Goal: Task Accomplishment & Management: Complete application form

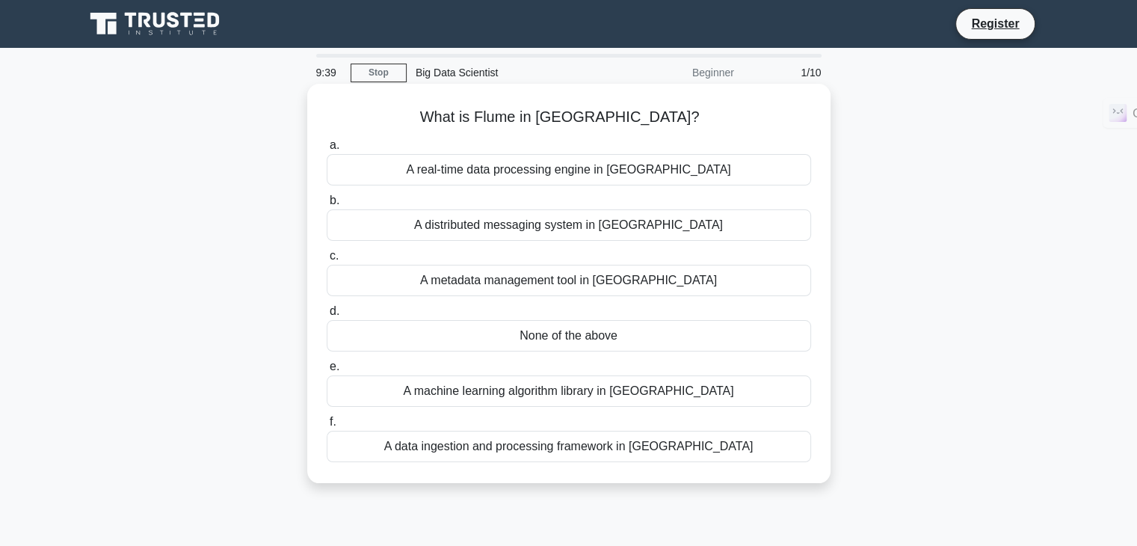
click at [564, 232] on div "A distributed messaging system in [GEOGRAPHIC_DATA]" at bounding box center [569, 224] width 484 height 31
click at [327, 206] on input "b. A distributed messaging system in [GEOGRAPHIC_DATA]" at bounding box center [327, 201] width 0 height 10
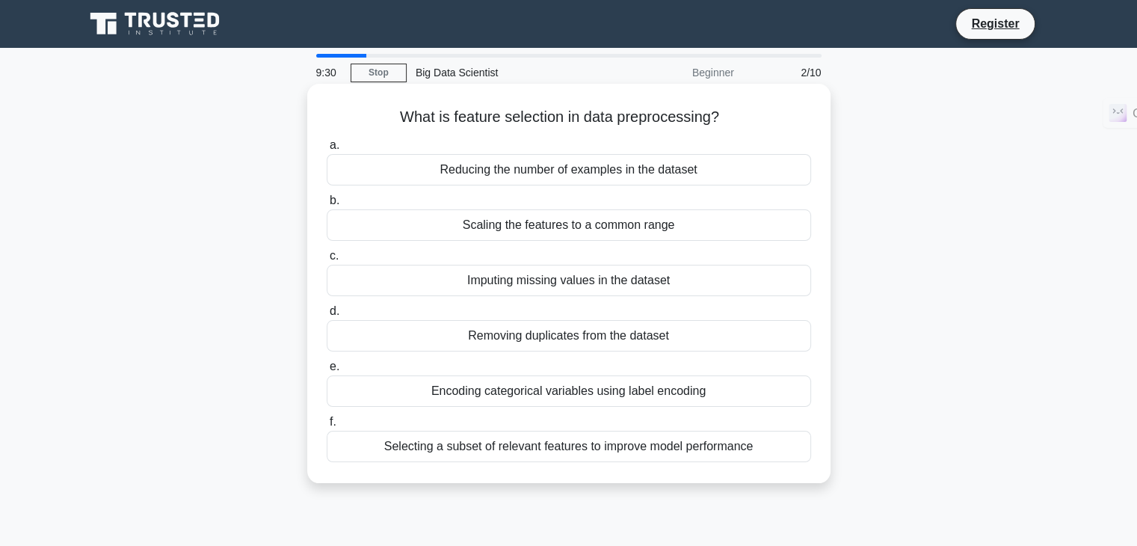
click at [586, 446] on div "Selecting a subset of relevant features to improve model performance" at bounding box center [569, 446] width 484 height 31
click at [327, 427] on input "f. Selecting a subset of relevant features to improve model performance" at bounding box center [327, 422] width 0 height 10
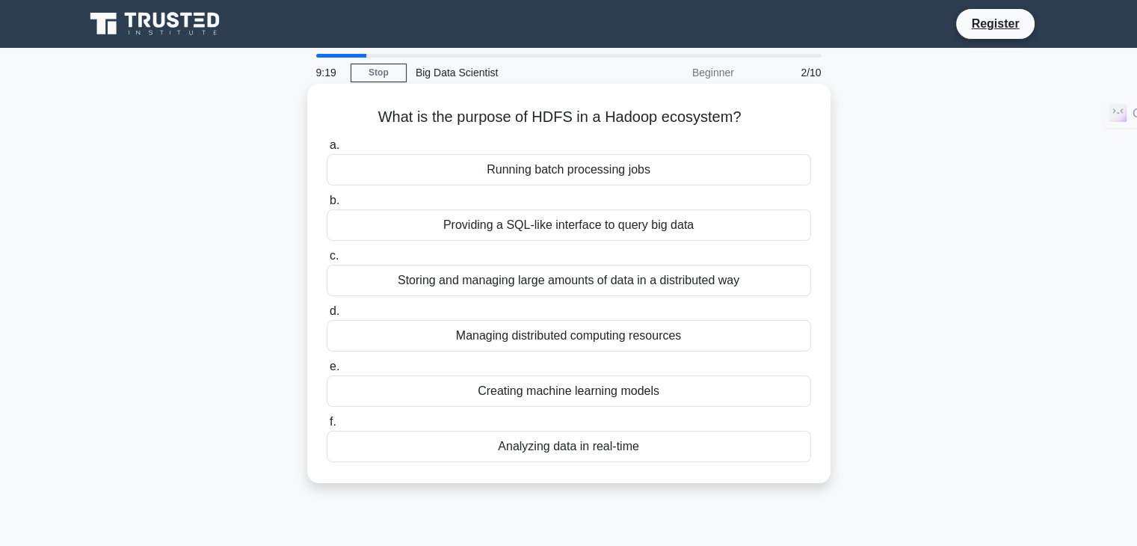
click at [588, 287] on div "Storing and managing large amounts of data in a distributed way" at bounding box center [569, 280] width 484 height 31
click at [327, 261] on input "c. Storing and managing large amounts of data in a distributed way" at bounding box center [327, 256] width 0 height 10
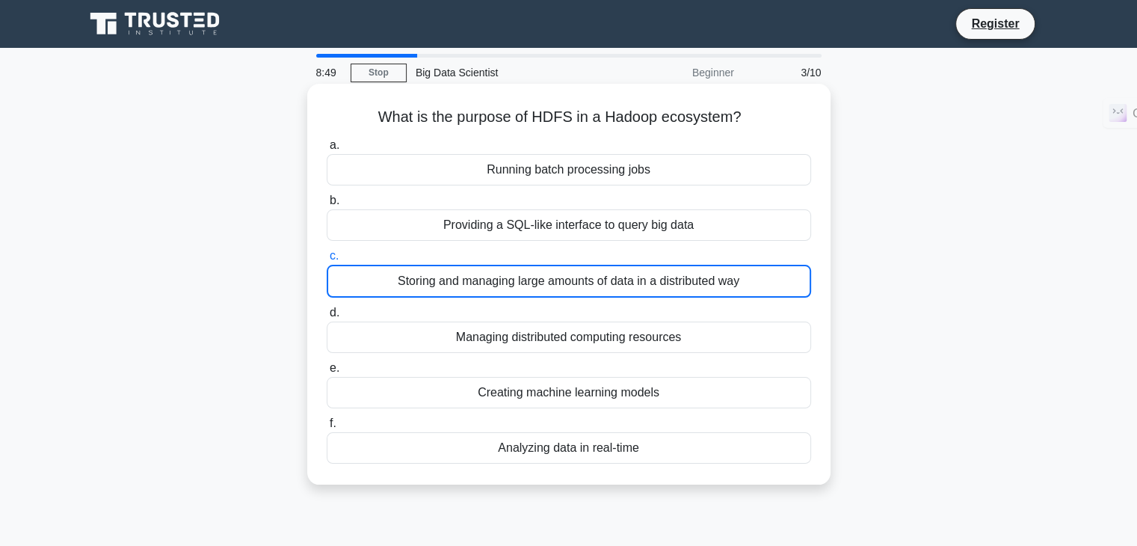
click at [613, 276] on div "Storing and managing large amounts of data in a distributed way" at bounding box center [569, 281] width 484 height 33
click at [327, 261] on input "c. Storing and managing large amounts of data in a distributed way" at bounding box center [327, 256] width 0 height 10
click at [613, 276] on div "Storing and managing large amounts of data in a distributed way" at bounding box center [569, 281] width 484 height 33
click at [327, 261] on input "c. Storing and managing large amounts of data in a distributed way" at bounding box center [327, 256] width 0 height 10
click at [631, 291] on div "Storing and managing large amounts of data in a distributed way" at bounding box center [569, 281] width 484 height 33
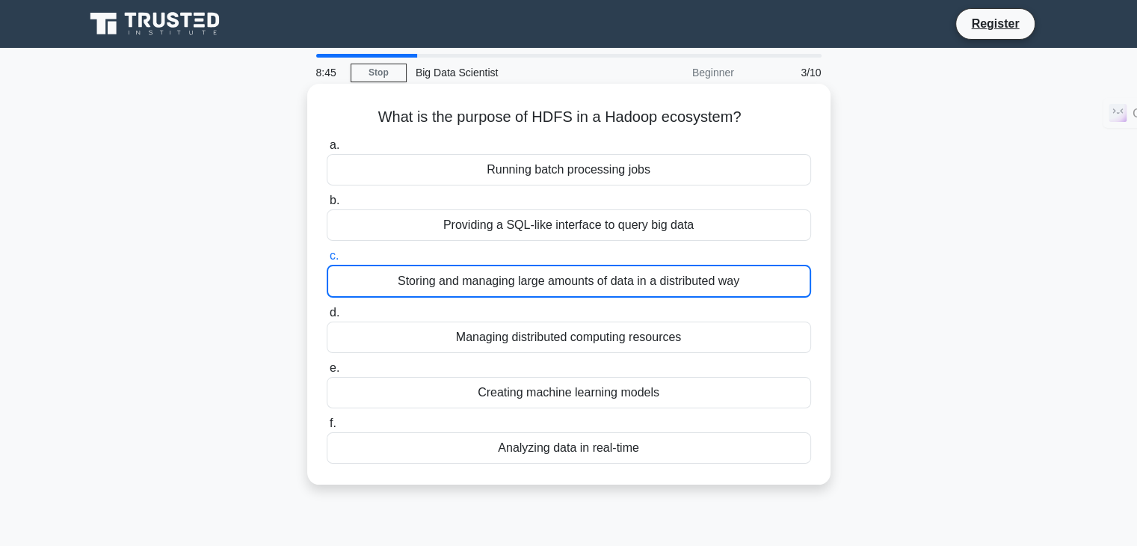
click at [327, 261] on input "c. Storing and managing large amounts of data in a distributed way" at bounding box center [327, 256] width 0 height 10
click at [583, 342] on div "Managing distributed computing resources" at bounding box center [569, 336] width 484 height 31
click at [327, 318] on input "d. Managing distributed computing resources" at bounding box center [327, 313] width 0 height 10
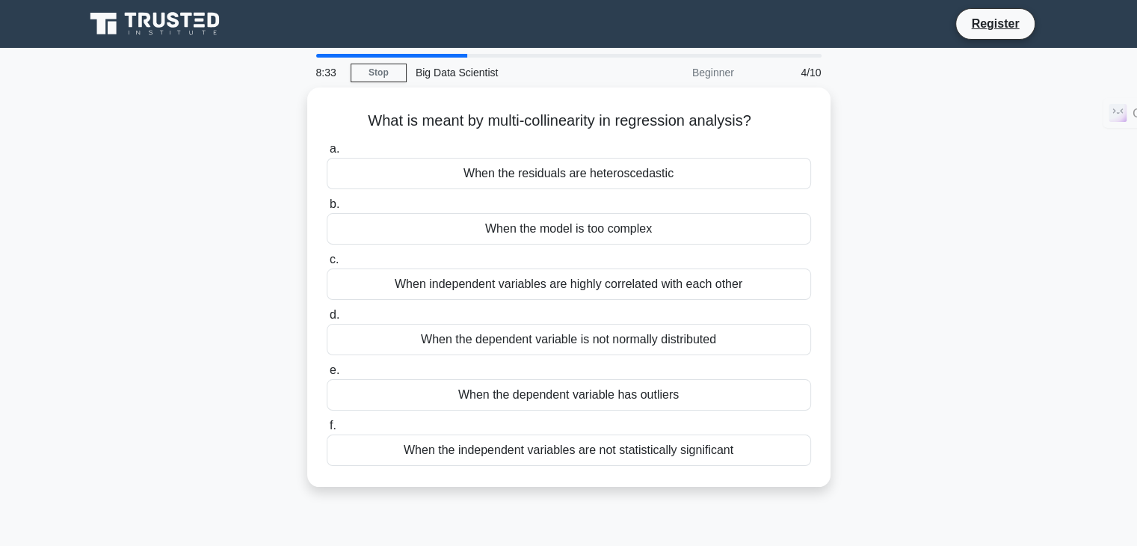
click at [433, 55] on div at bounding box center [392, 56] width 152 height 4
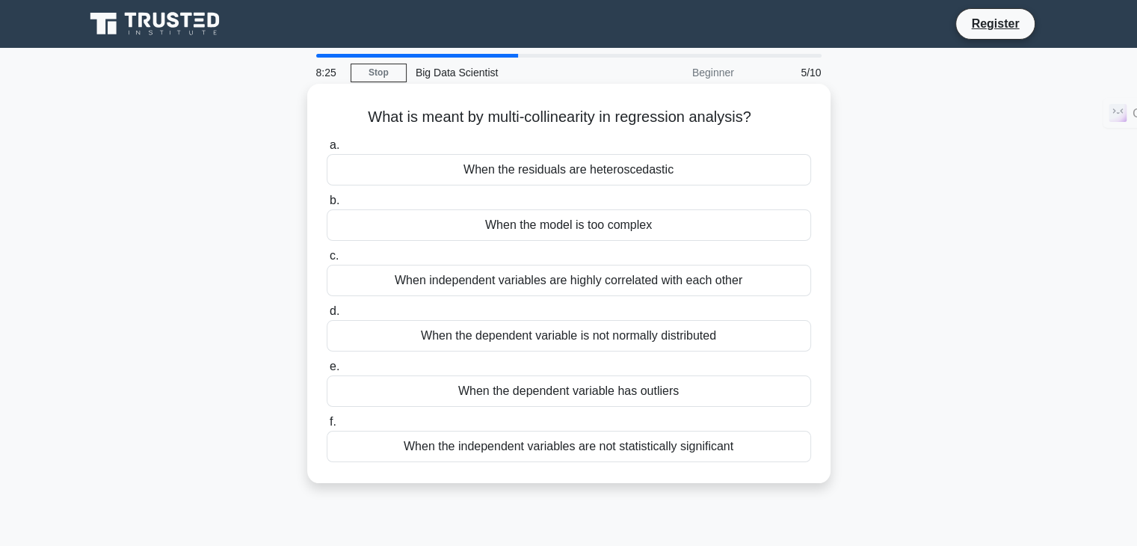
click at [605, 286] on div "When independent variables are highly correlated with each other" at bounding box center [569, 280] width 484 height 31
click at [327, 261] on input "c. When independent variables are highly correlated with each other" at bounding box center [327, 256] width 0 height 10
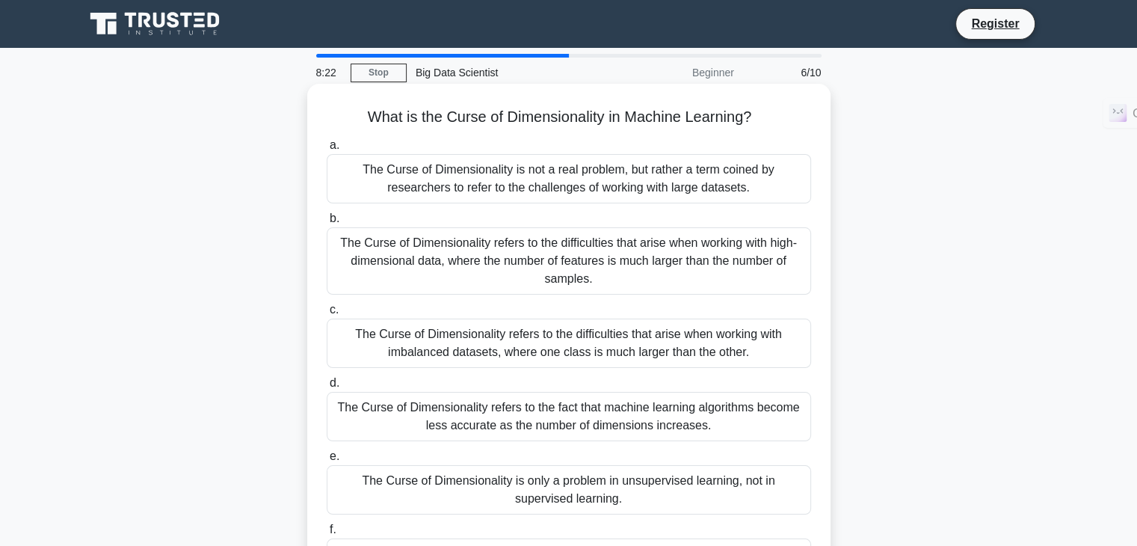
click at [586, 356] on div "The Curse of Dimensionality refers to the difficulties that arise when working …" at bounding box center [569, 343] width 484 height 49
click at [327, 315] on input "c. The Curse of Dimensionality refers to the difficulties that arise when worki…" at bounding box center [327, 310] width 0 height 10
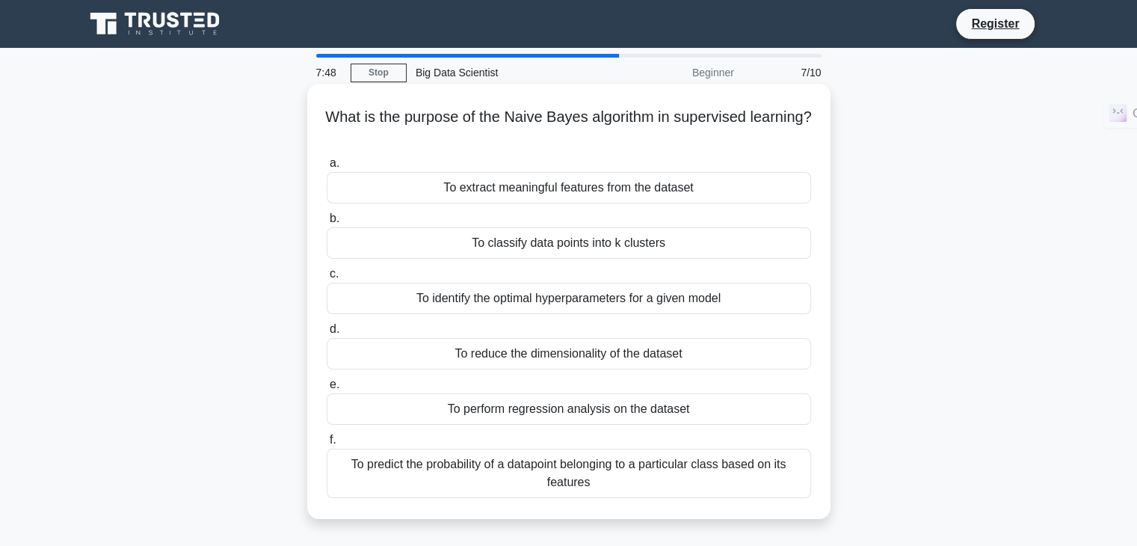
click at [633, 470] on div "To predict the probability of a datapoint belonging to a particular class based…" at bounding box center [569, 473] width 484 height 49
click at [327, 445] on input "f. To predict the probability of a datapoint belonging to a particular class ba…" at bounding box center [327, 440] width 0 height 10
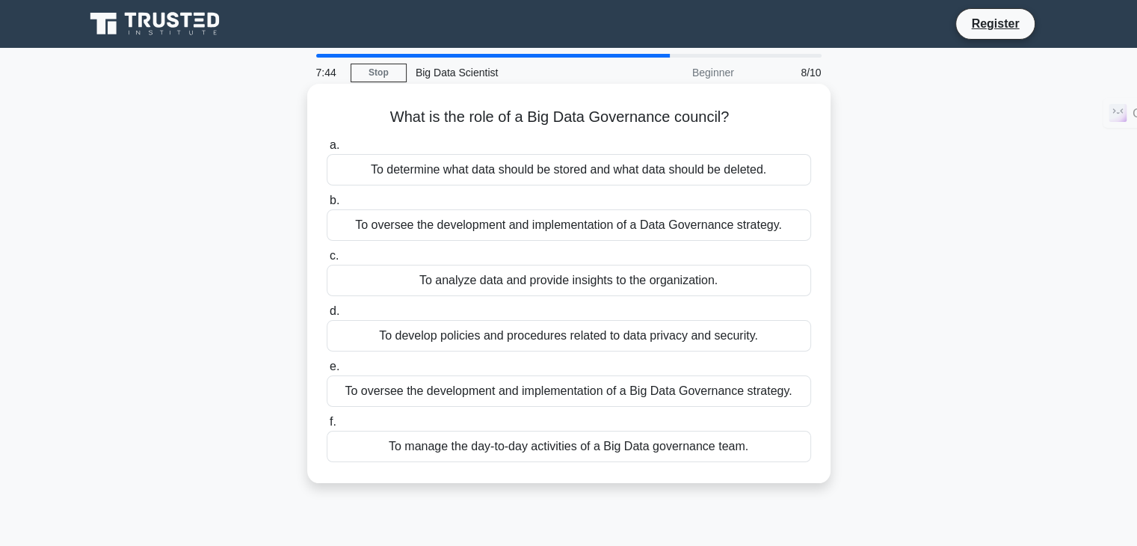
click at [597, 224] on div "To oversee the development and implementation of a Data Governance strategy." at bounding box center [569, 224] width 484 height 31
click at [327, 206] on input "b. To oversee the development and implementation of a Data Governance strategy." at bounding box center [327, 201] width 0 height 10
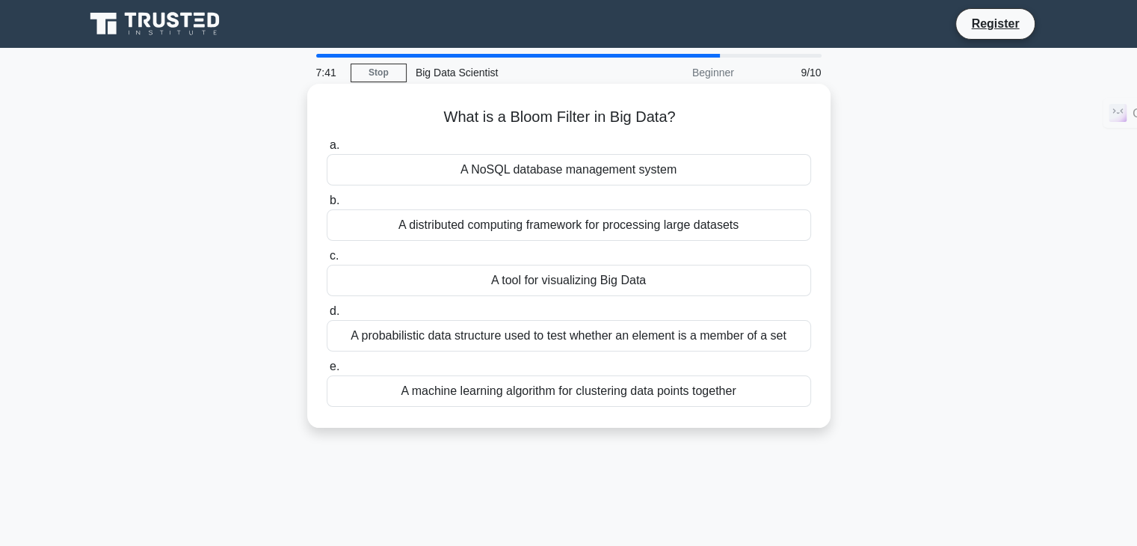
click at [606, 218] on div "A distributed computing framework for processing large datasets" at bounding box center [569, 224] width 484 height 31
click at [327, 206] on input "b. A distributed computing framework for processing large datasets" at bounding box center [327, 201] width 0 height 10
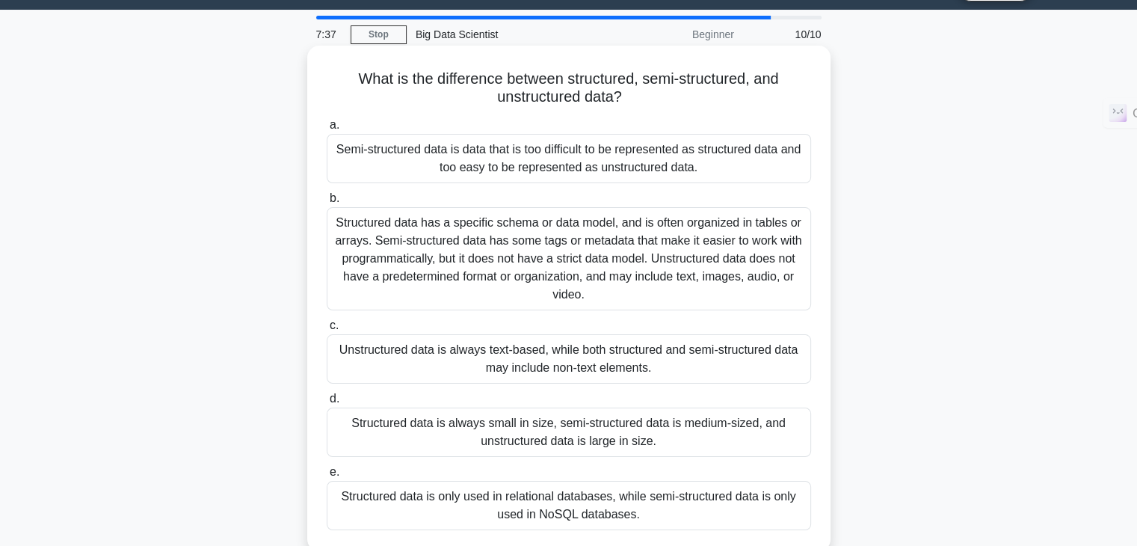
scroll to position [39, 0]
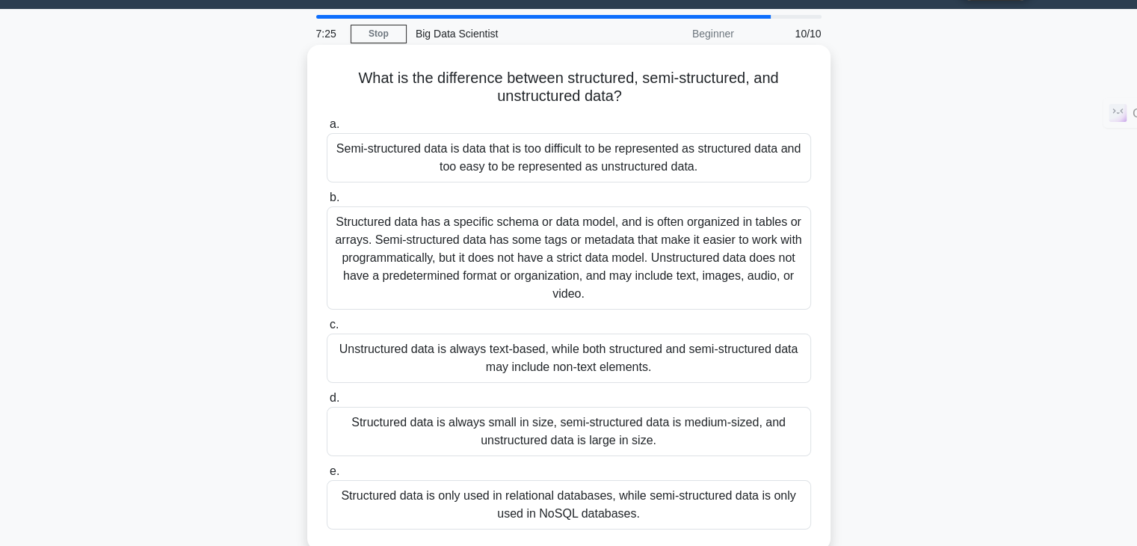
click at [618, 263] on div "Structured data has a specific schema or data model, and is often organized in …" at bounding box center [569, 257] width 484 height 103
click at [327, 203] on input "b. Structured data has a specific schema or data model, and is often organized …" at bounding box center [327, 198] width 0 height 10
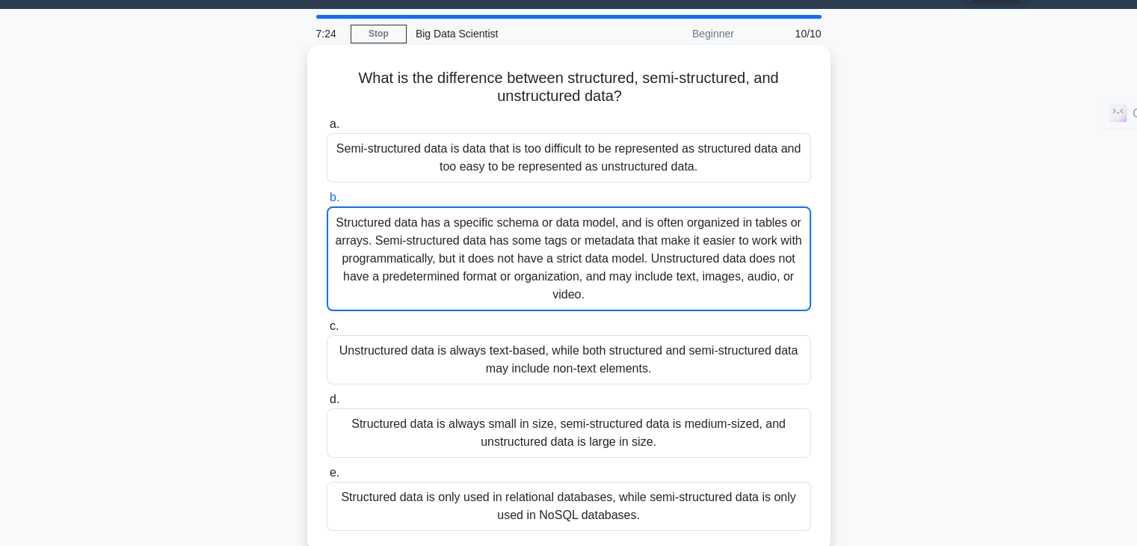
scroll to position [0, 0]
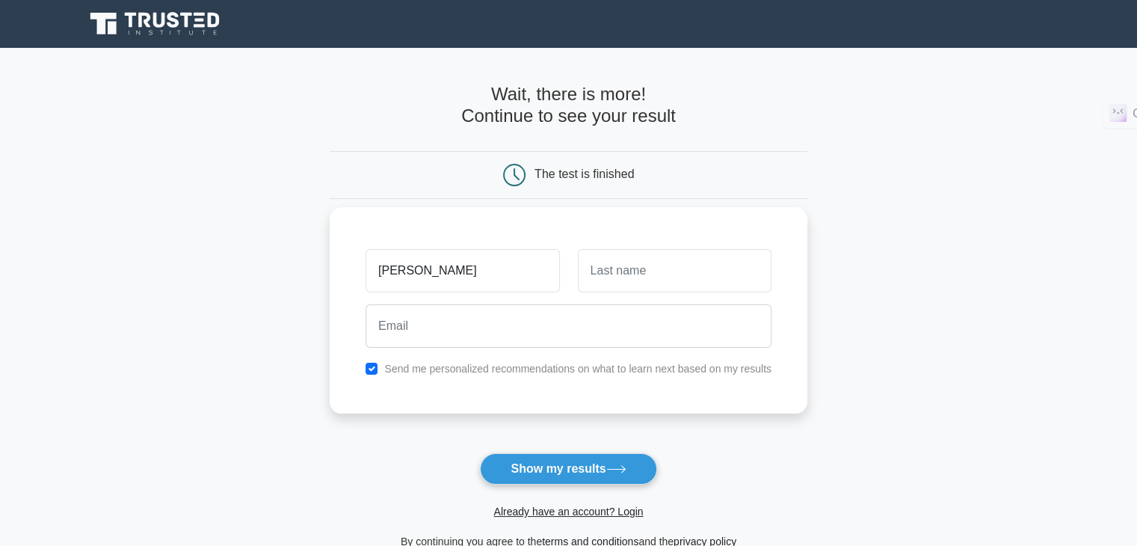
drag, startPoint x: 414, startPoint y: 273, endPoint x: 449, endPoint y: 276, distance: 34.5
click at [449, 276] on input "Gauri Awate" at bounding box center [463, 270] width 194 height 43
drag, startPoint x: 413, startPoint y: 273, endPoint x: 452, endPoint y: 271, distance: 39.7
click at [452, 271] on input "Gauri Awate" at bounding box center [463, 270] width 194 height 43
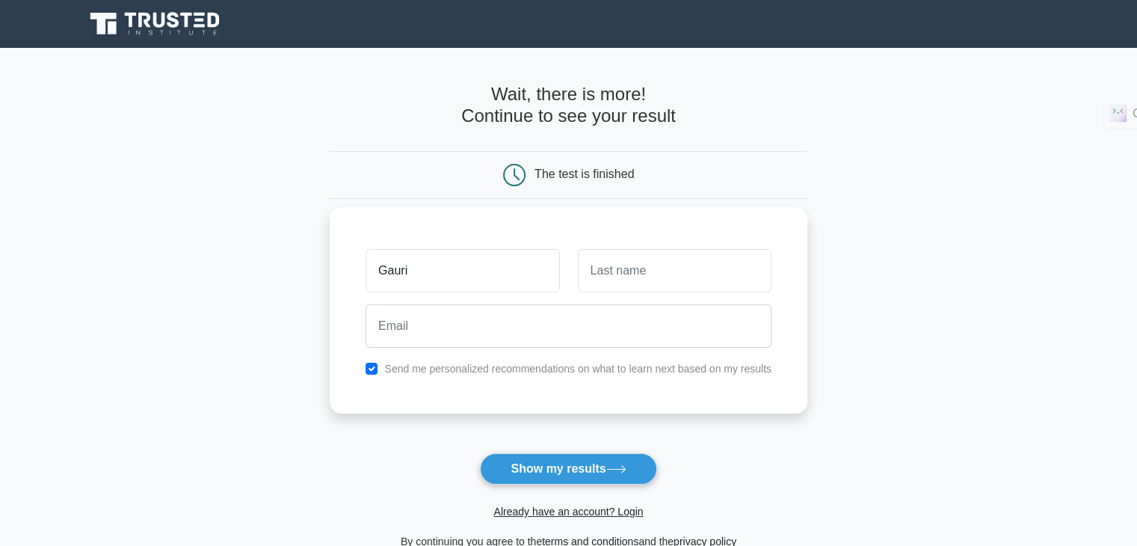
type input "Gauri"
click at [622, 259] on input "text" at bounding box center [675, 270] width 194 height 43
paste input "Awate"
type input "Awate"
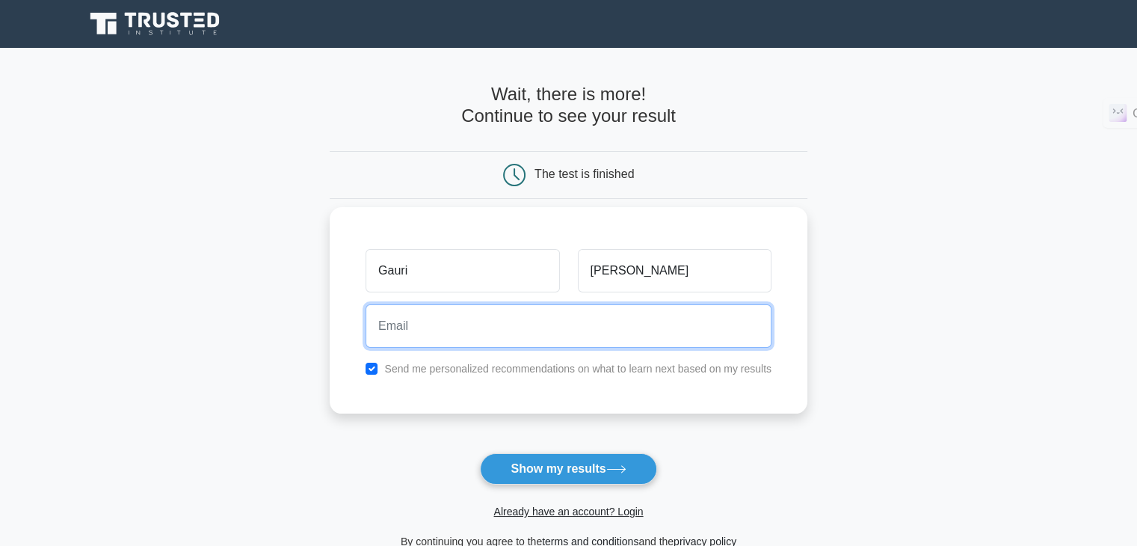
click at [457, 336] on input "email" at bounding box center [569, 325] width 406 height 43
type input "gauriawate783@gmail.com"
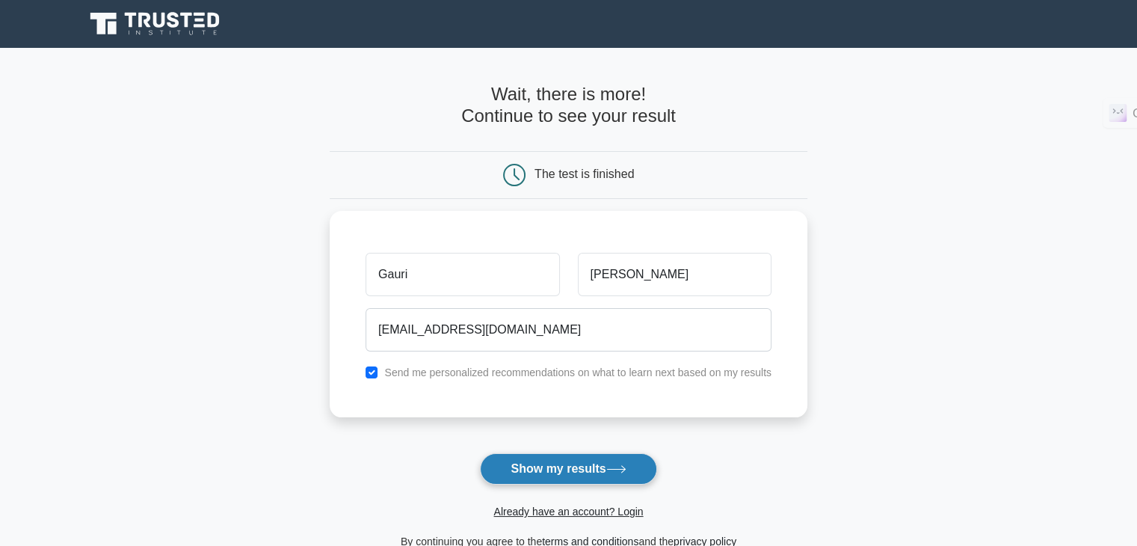
click at [595, 467] on button "Show my results" at bounding box center [568, 468] width 176 height 31
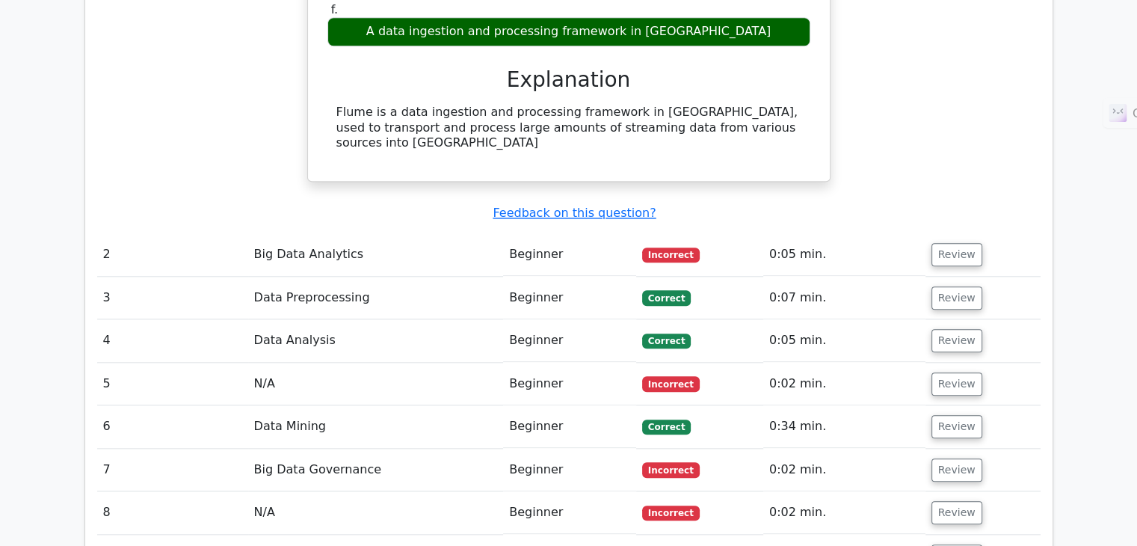
scroll to position [1534, 0]
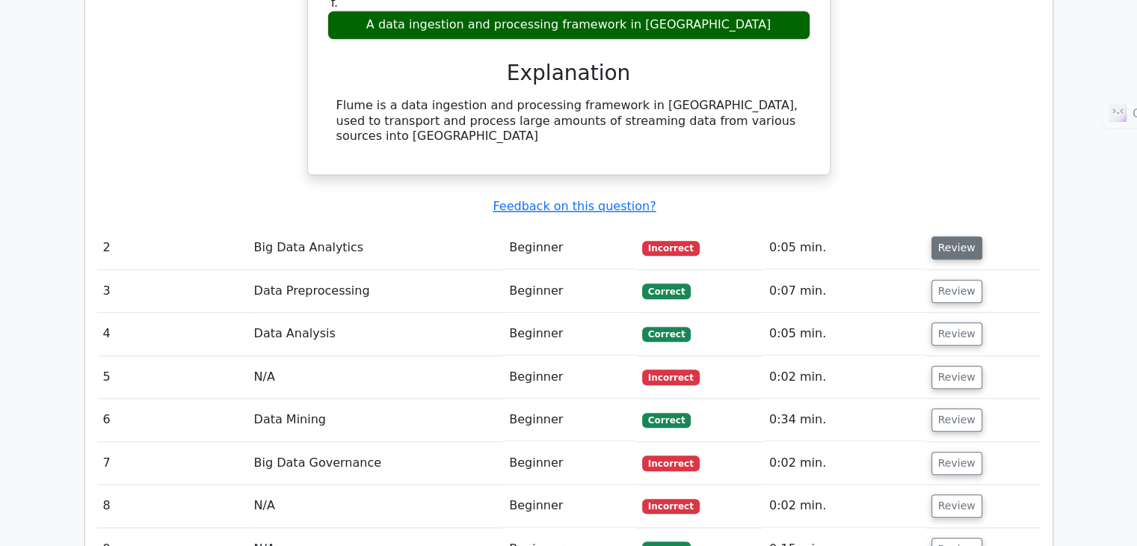
click at [944, 236] on button "Review" at bounding box center [957, 247] width 51 height 23
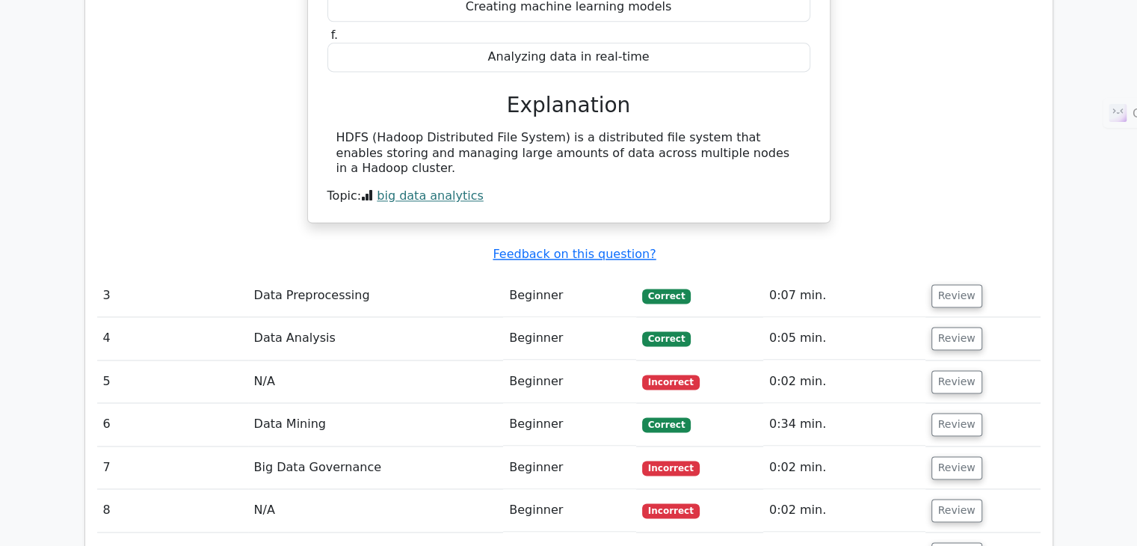
scroll to position [2123, 0]
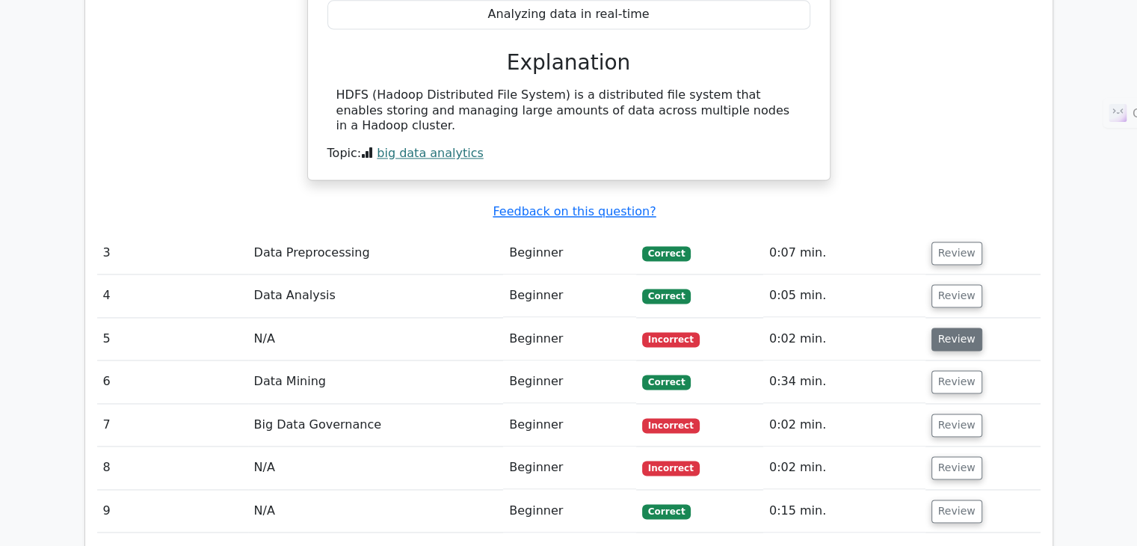
click at [969, 327] on button "Review" at bounding box center [957, 338] width 51 height 23
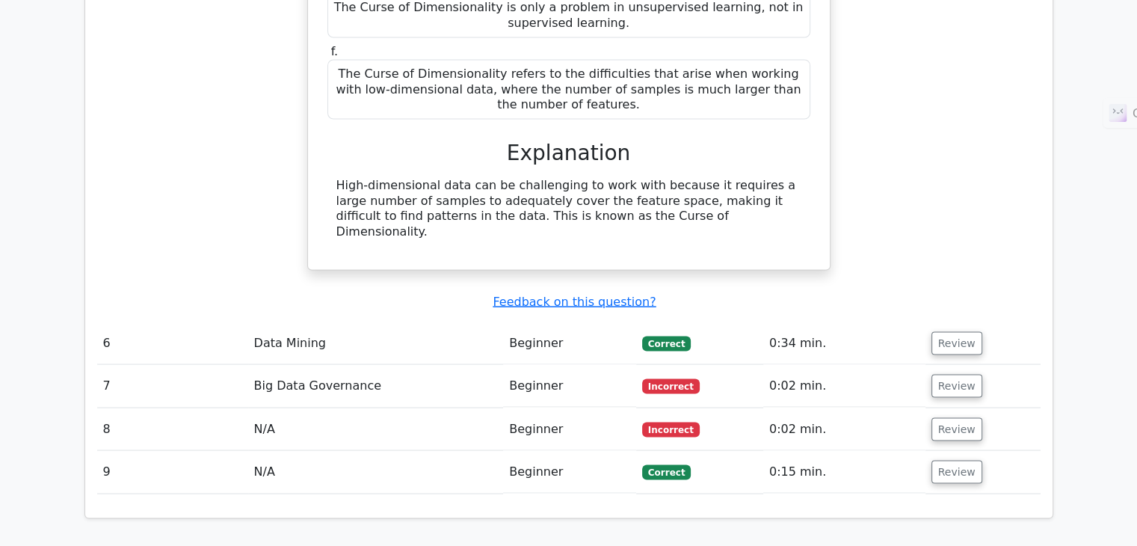
scroll to position [2840, 0]
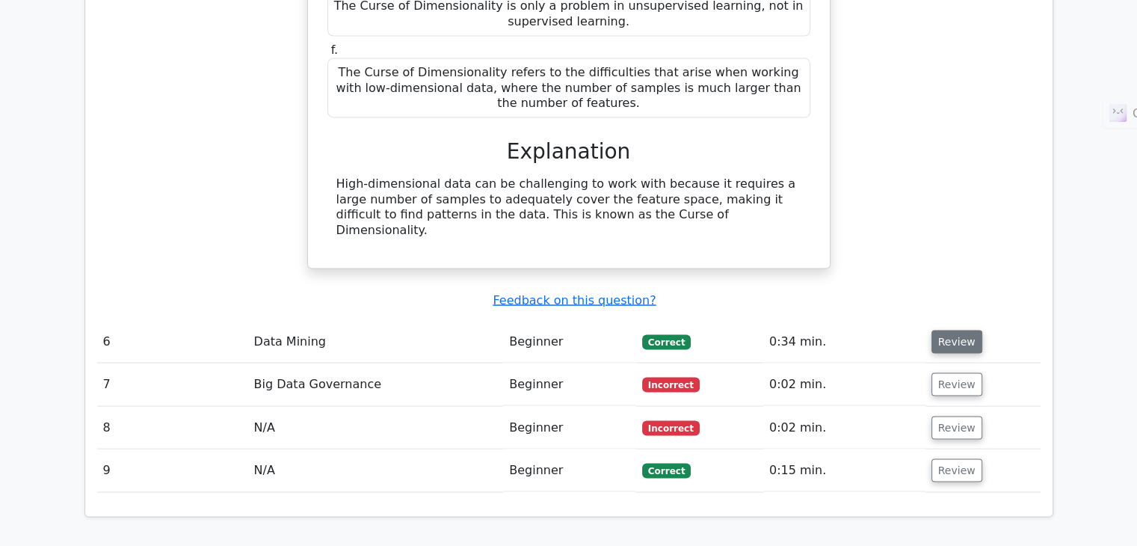
click at [959, 330] on button "Review" at bounding box center [957, 341] width 51 height 23
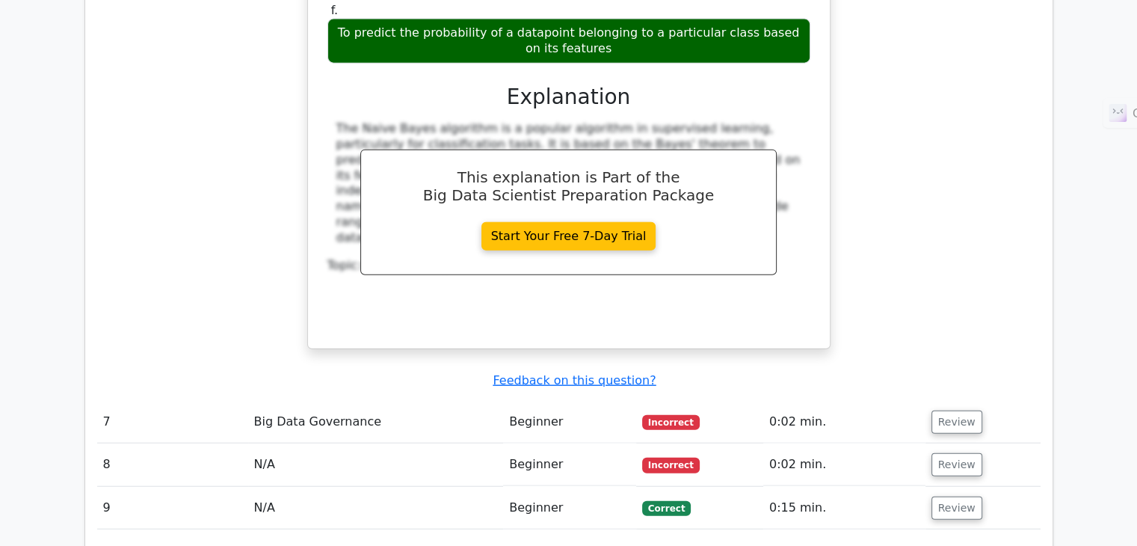
scroll to position [3600, 0]
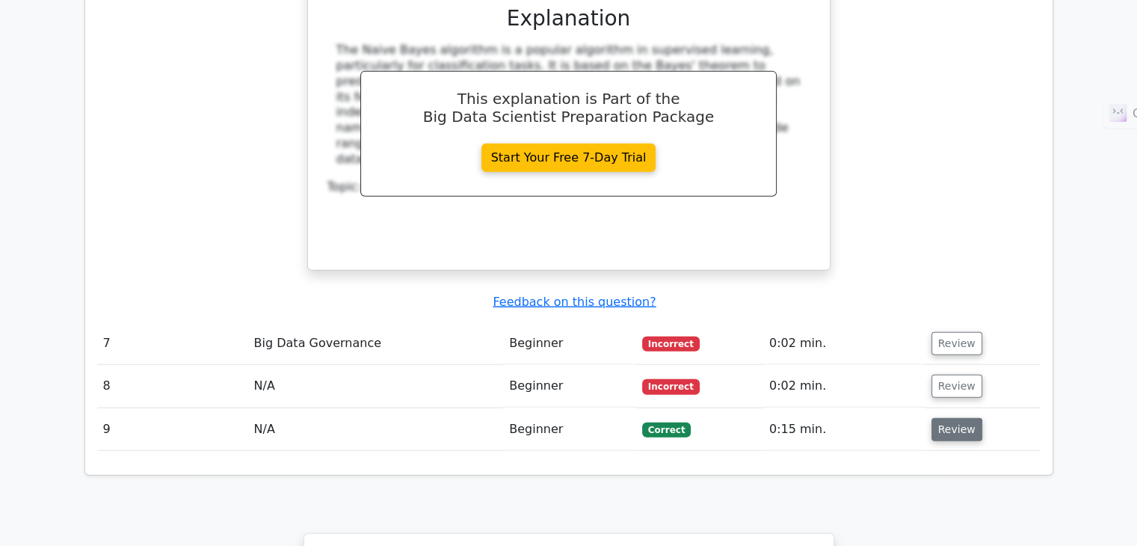
click at [950, 418] on button "Review" at bounding box center [957, 429] width 51 height 23
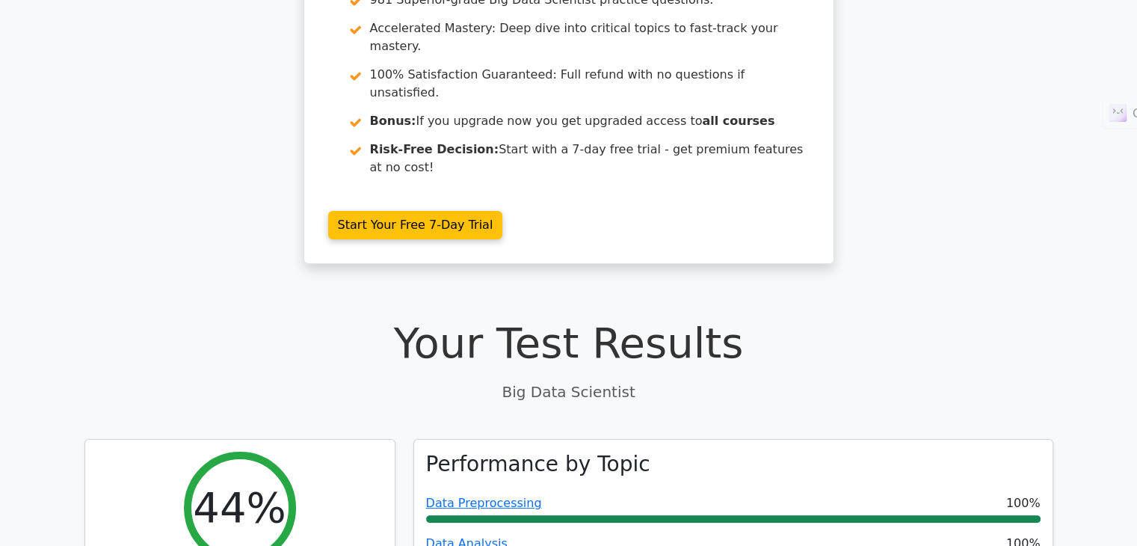
scroll to position [0, 0]
